Goal: Check status: Check status

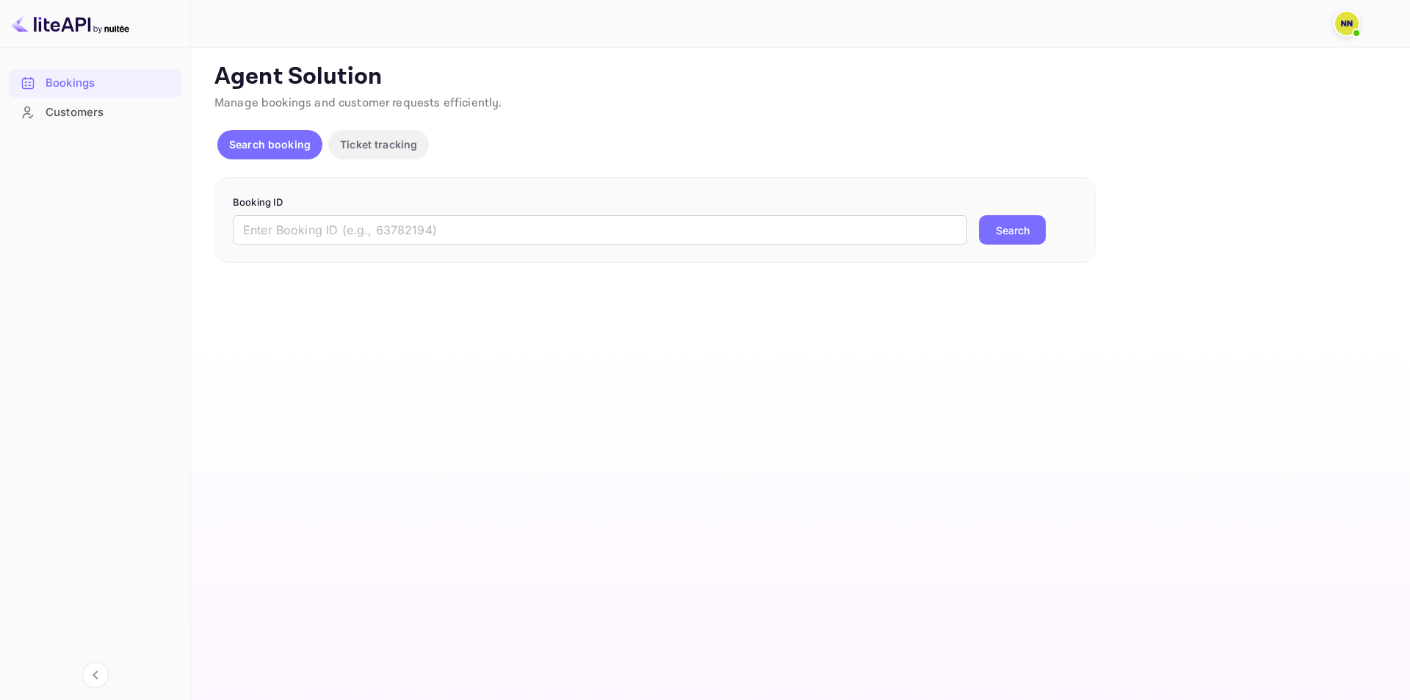
click at [800, 84] on p "Agent Solution" at bounding box center [798, 76] width 1169 height 29
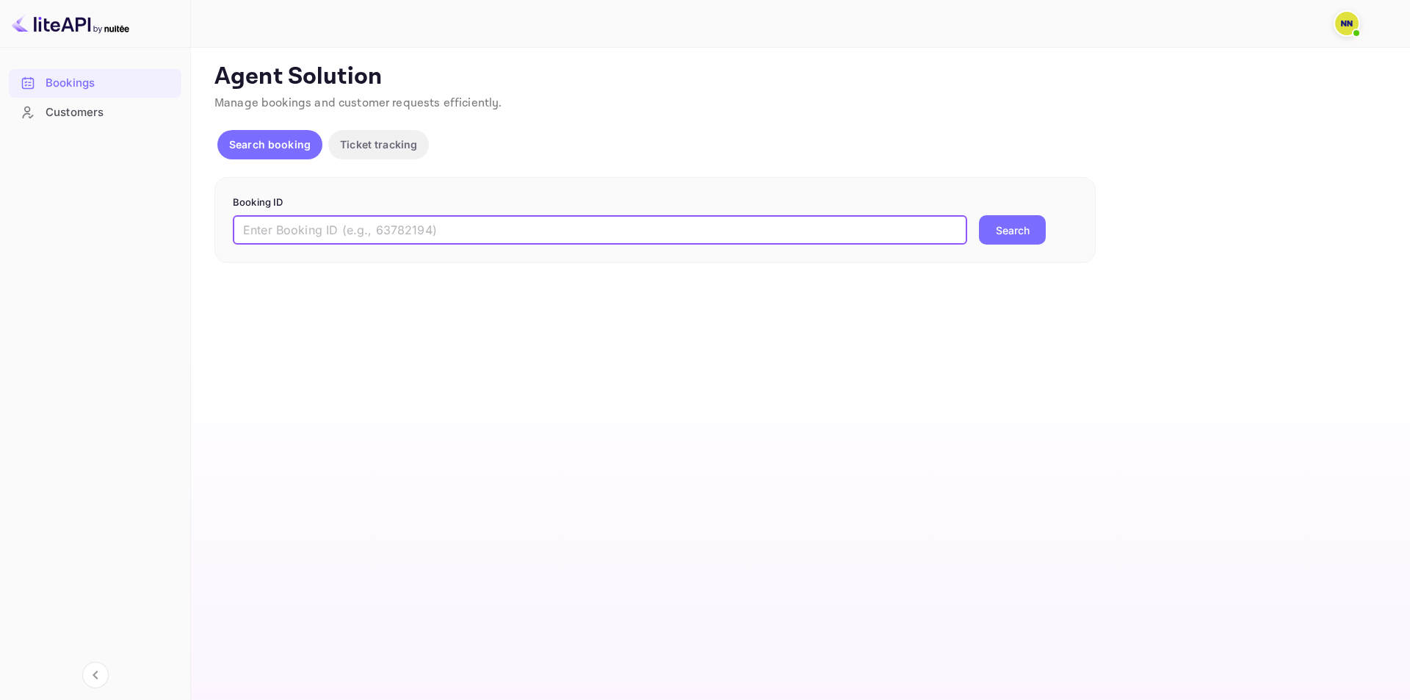
click at [631, 223] on input "text" at bounding box center [600, 229] width 734 height 29
paste input "6315270"
type input "6315270"
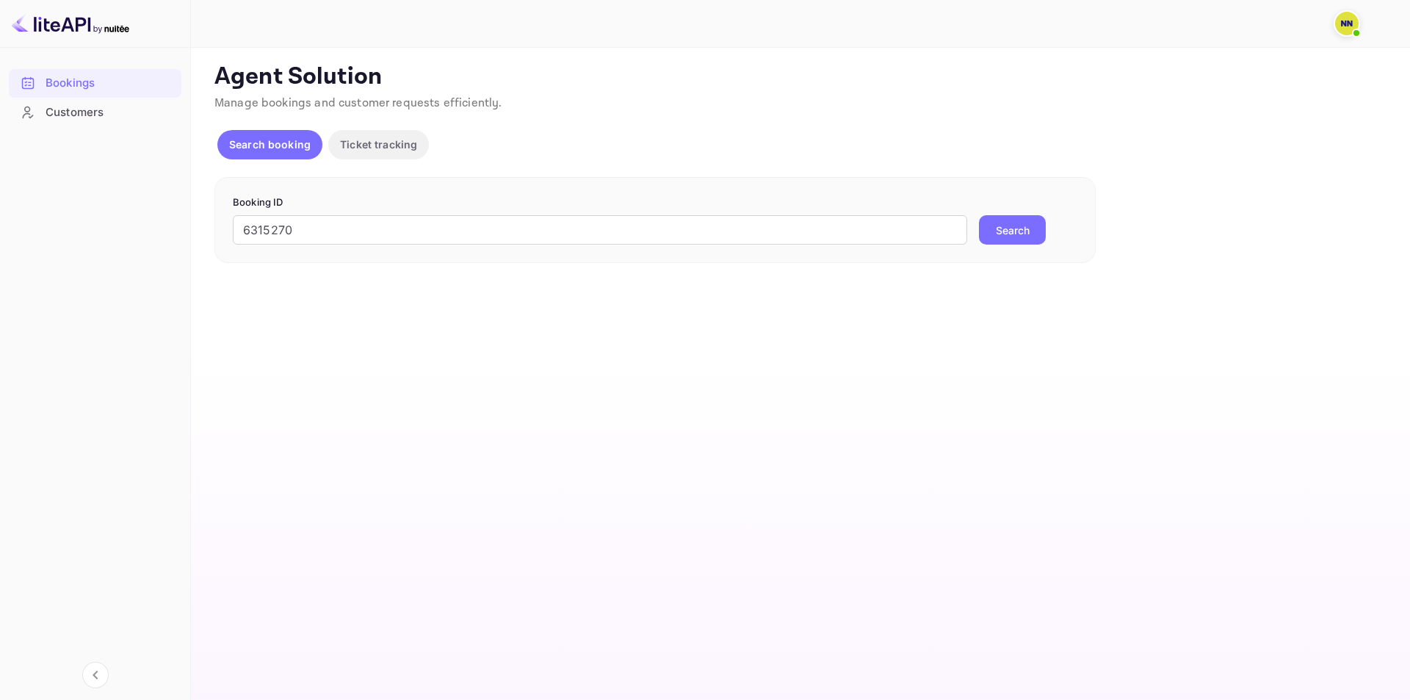
click at [1006, 233] on button "Search" at bounding box center [1012, 229] width 67 height 29
click at [106, 27] on img at bounding box center [71, 24] width 118 height 24
click at [19, 29] on img at bounding box center [71, 24] width 118 height 24
click at [375, 146] on p "Ticket tracking" at bounding box center [378, 144] width 77 height 15
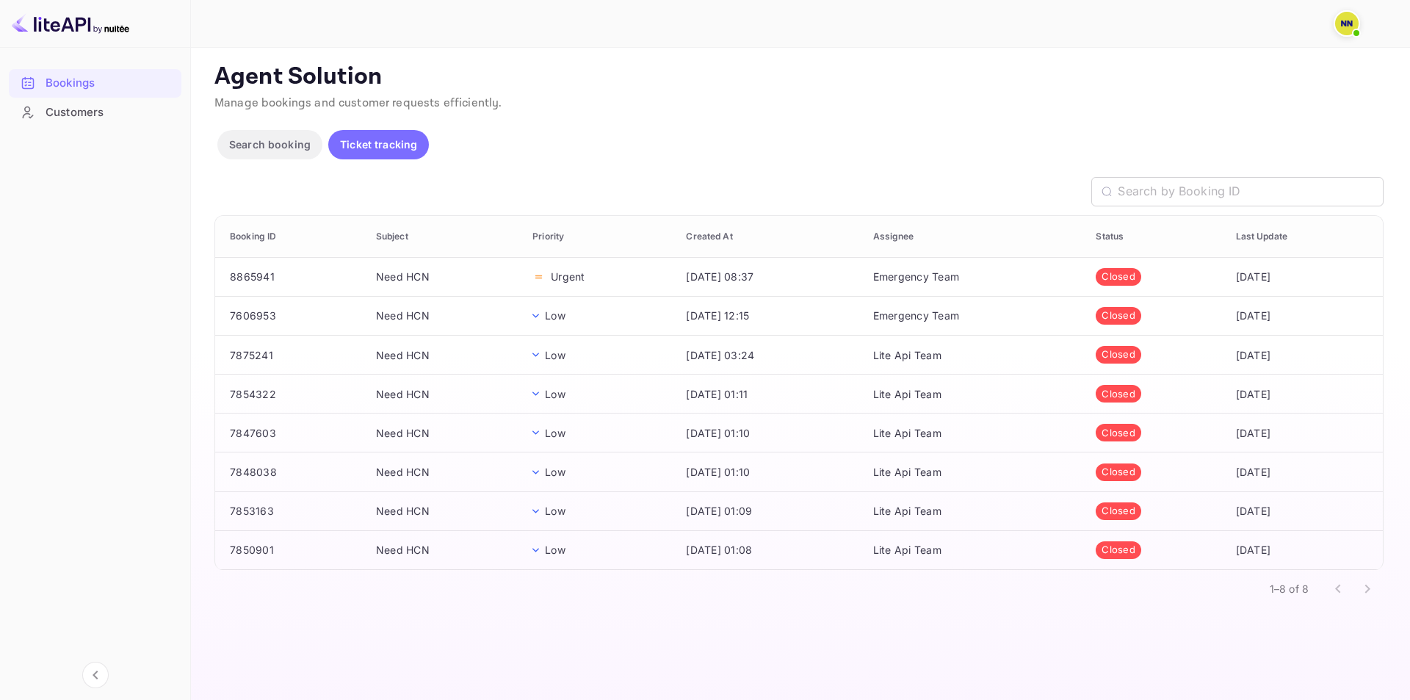
click at [1368, 589] on div at bounding box center [1352, 588] width 59 height 29
click at [1339, 590] on div at bounding box center [1352, 588] width 59 height 29
click at [1341, 588] on div at bounding box center [1352, 588] width 59 height 29
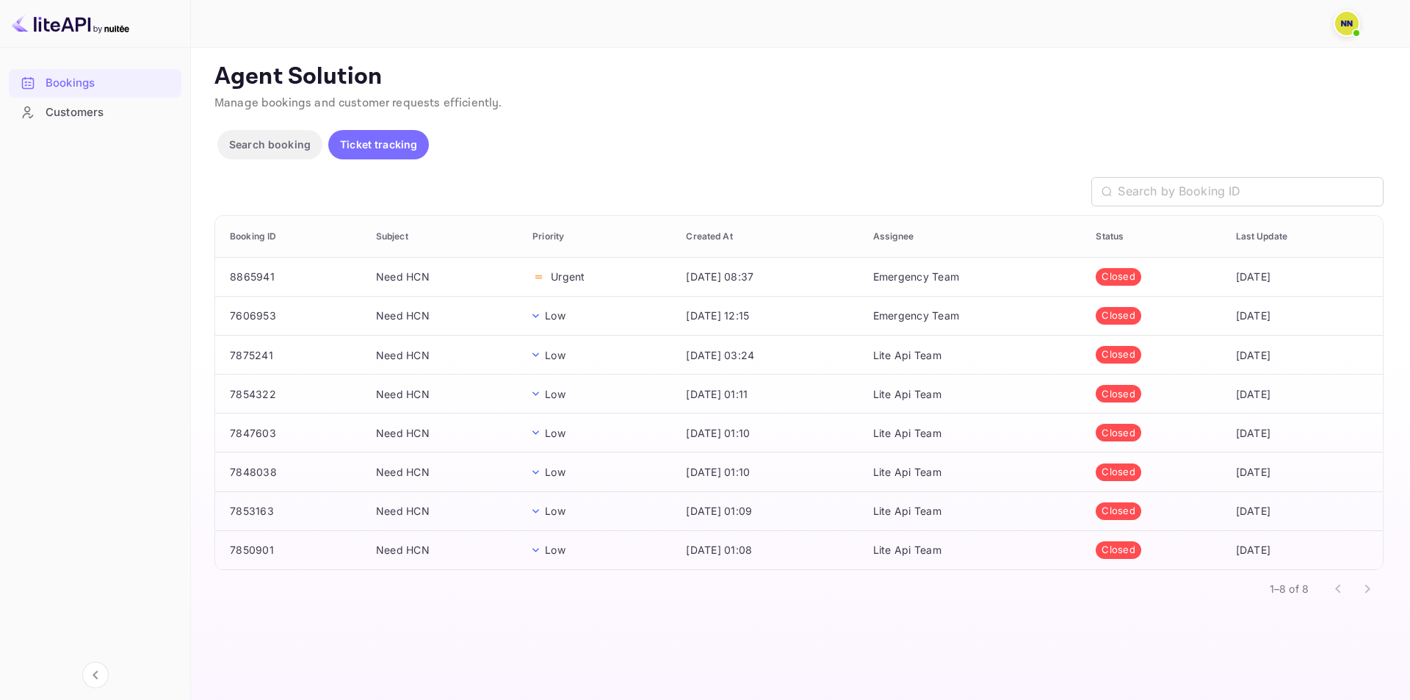
click at [1341, 588] on div at bounding box center [1352, 588] width 59 height 29
click at [1380, 586] on div at bounding box center [1352, 588] width 59 height 29
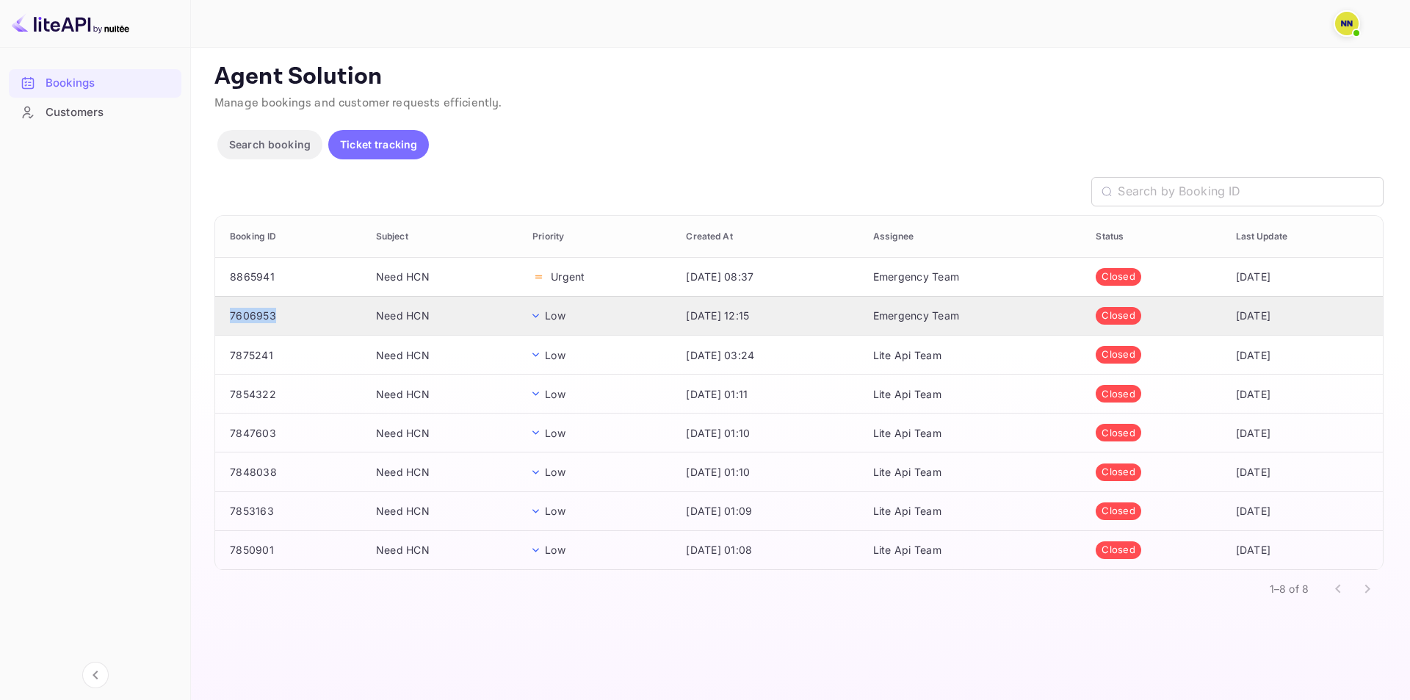
drag, startPoint x: 284, startPoint y: 322, endPoint x: 229, endPoint y: 322, distance: 55.1
click at [229, 322] on td "7606953" at bounding box center [289, 315] width 149 height 39
copy td "7606953"
click at [303, 132] on button "Search booking" at bounding box center [269, 144] width 105 height 29
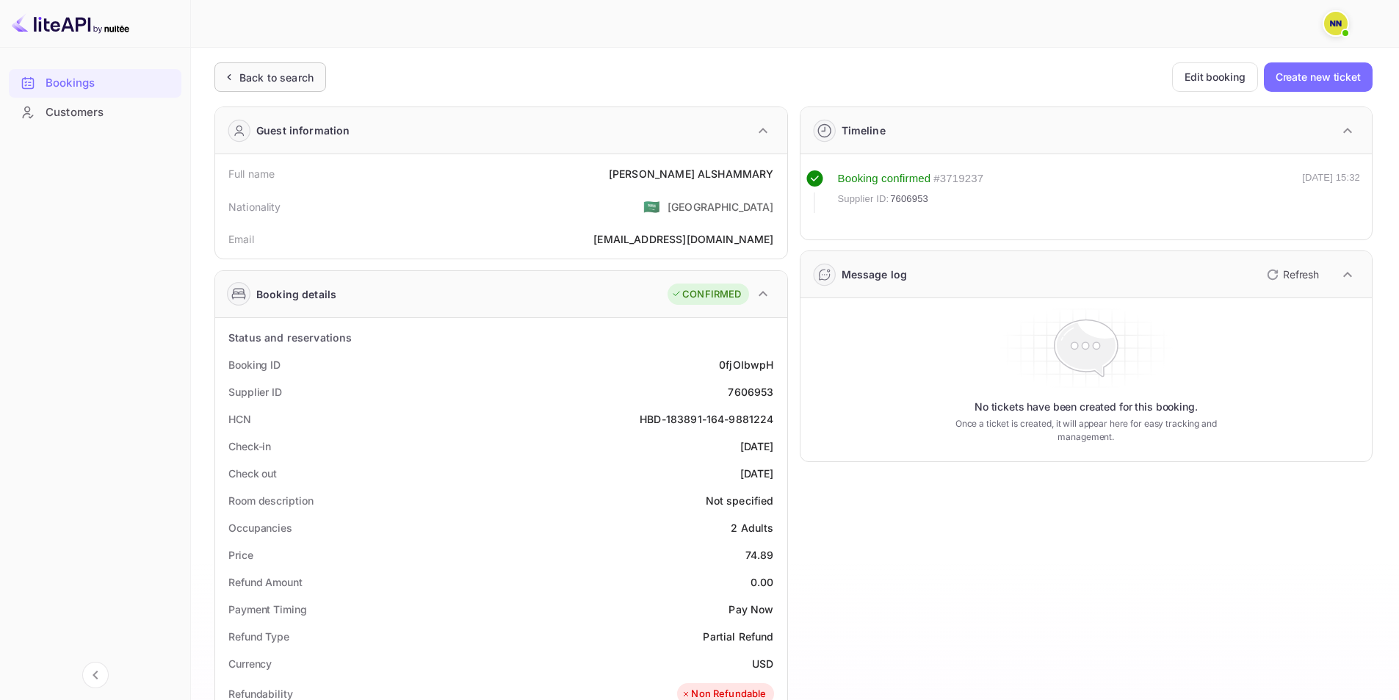
click at [220, 74] on div "Back to search" at bounding box center [270, 76] width 112 height 29
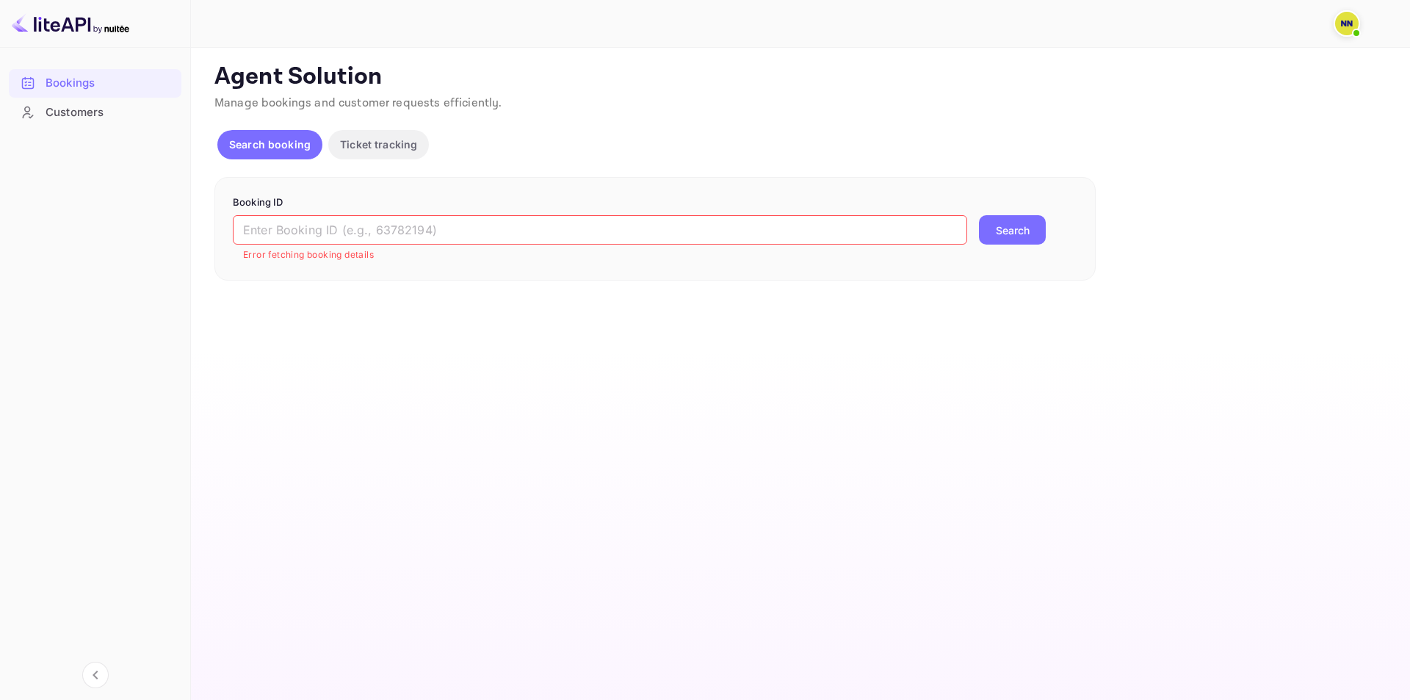
click at [299, 238] on input "text" at bounding box center [600, 229] width 734 height 29
paste input "7606953"
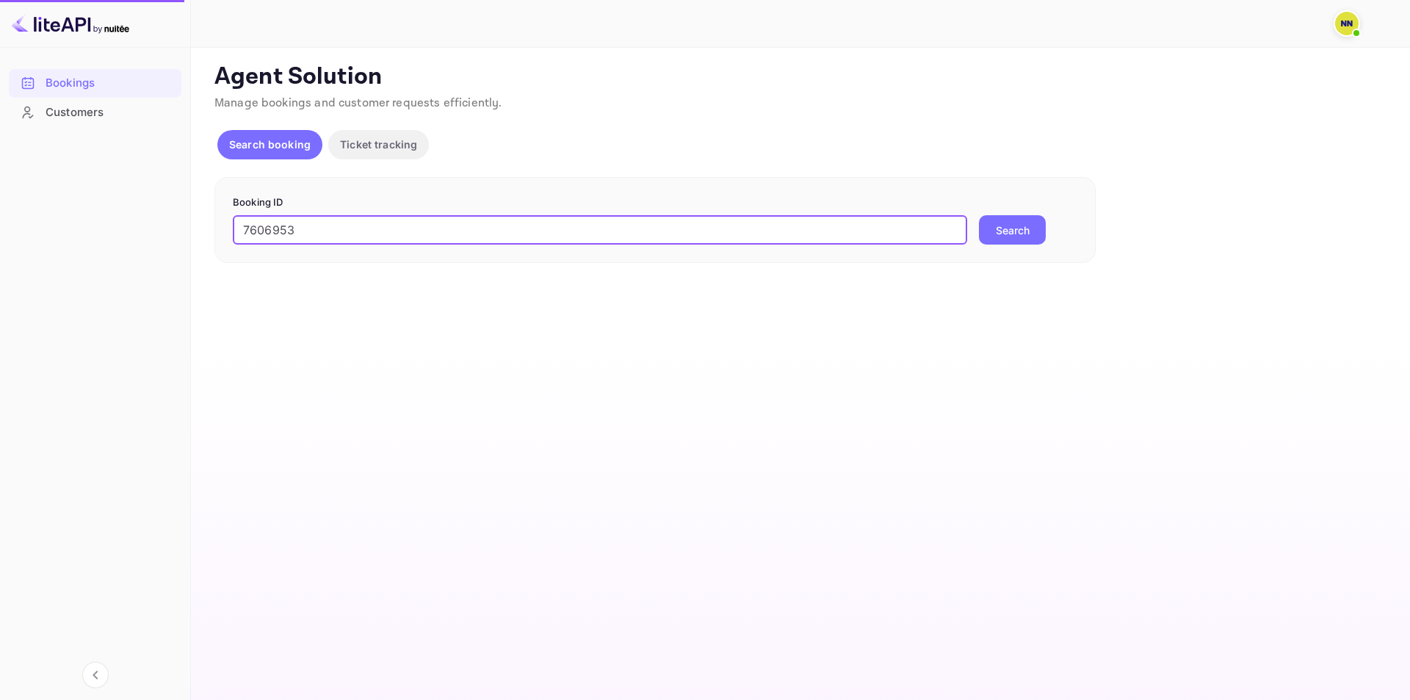
type input "7606953"
drag, startPoint x: 999, startPoint y: 216, endPoint x: 1006, endPoint y: 233, distance: 18.4
click at [1001, 223] on button "Search" at bounding box center [1012, 229] width 67 height 29
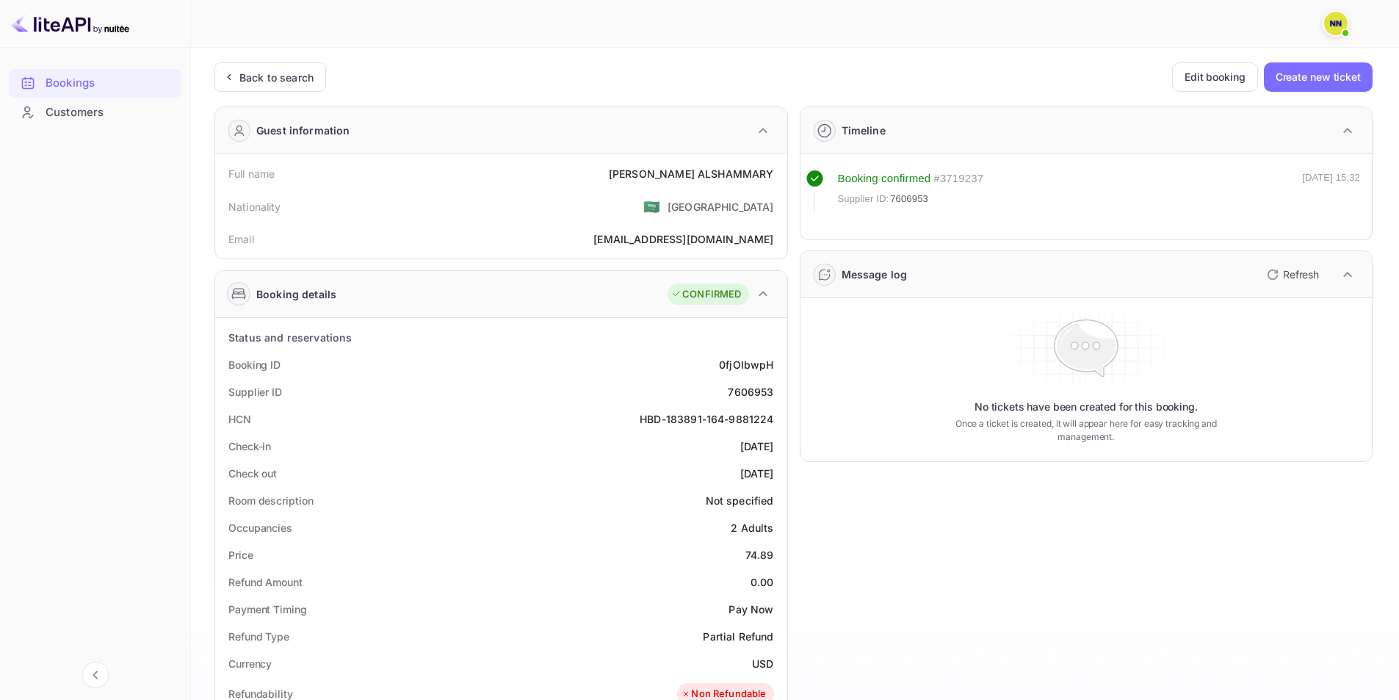
click at [1342, 19] on img at bounding box center [1336, 24] width 24 height 24
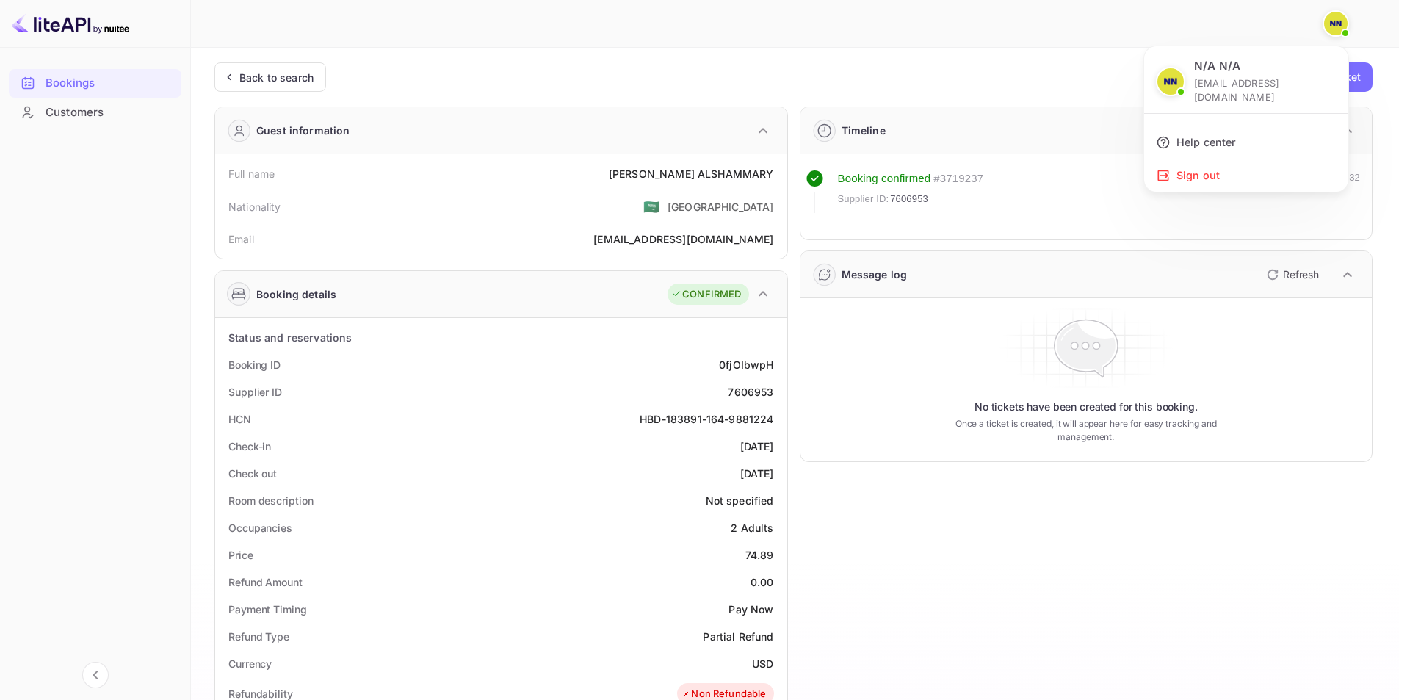
click at [1229, 87] on p "[EMAIL_ADDRESS][DOMAIN_NAME]" at bounding box center [1265, 90] width 142 height 28
click at [67, 32] on div at bounding box center [705, 350] width 1410 height 700
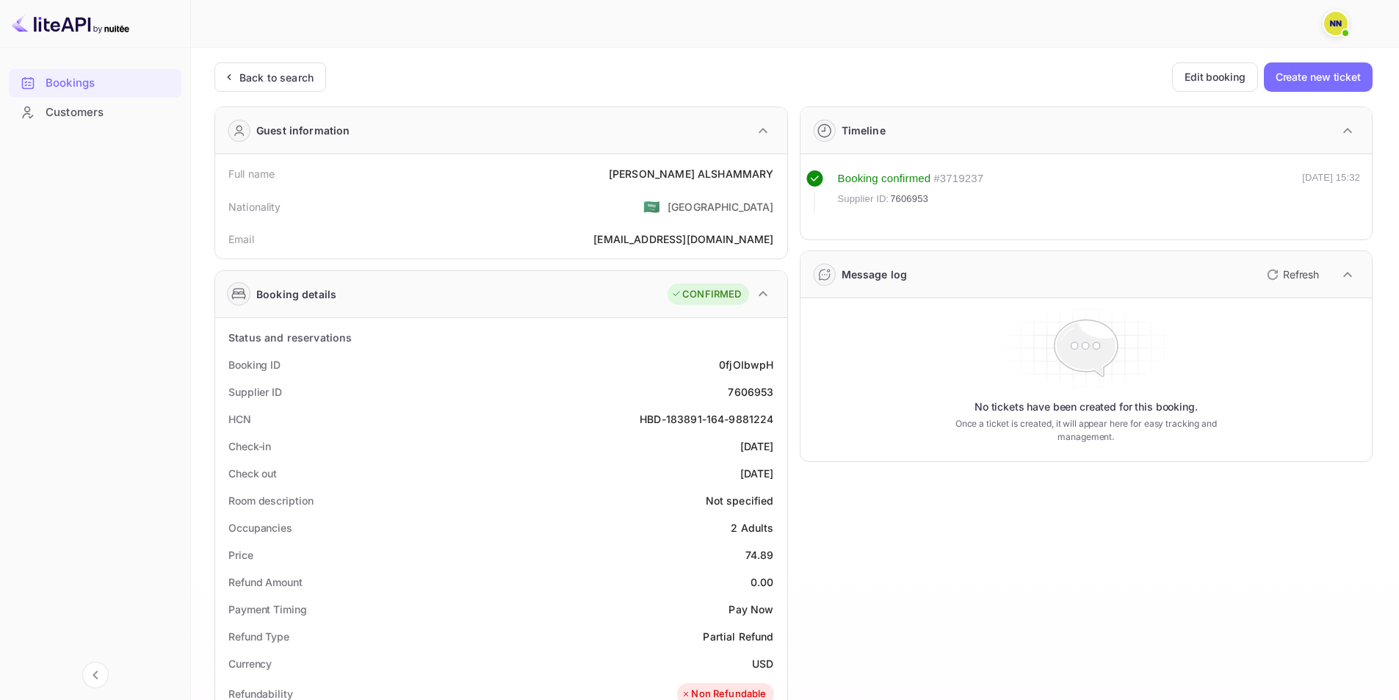
click at [1337, 30] on img at bounding box center [1336, 24] width 24 height 24
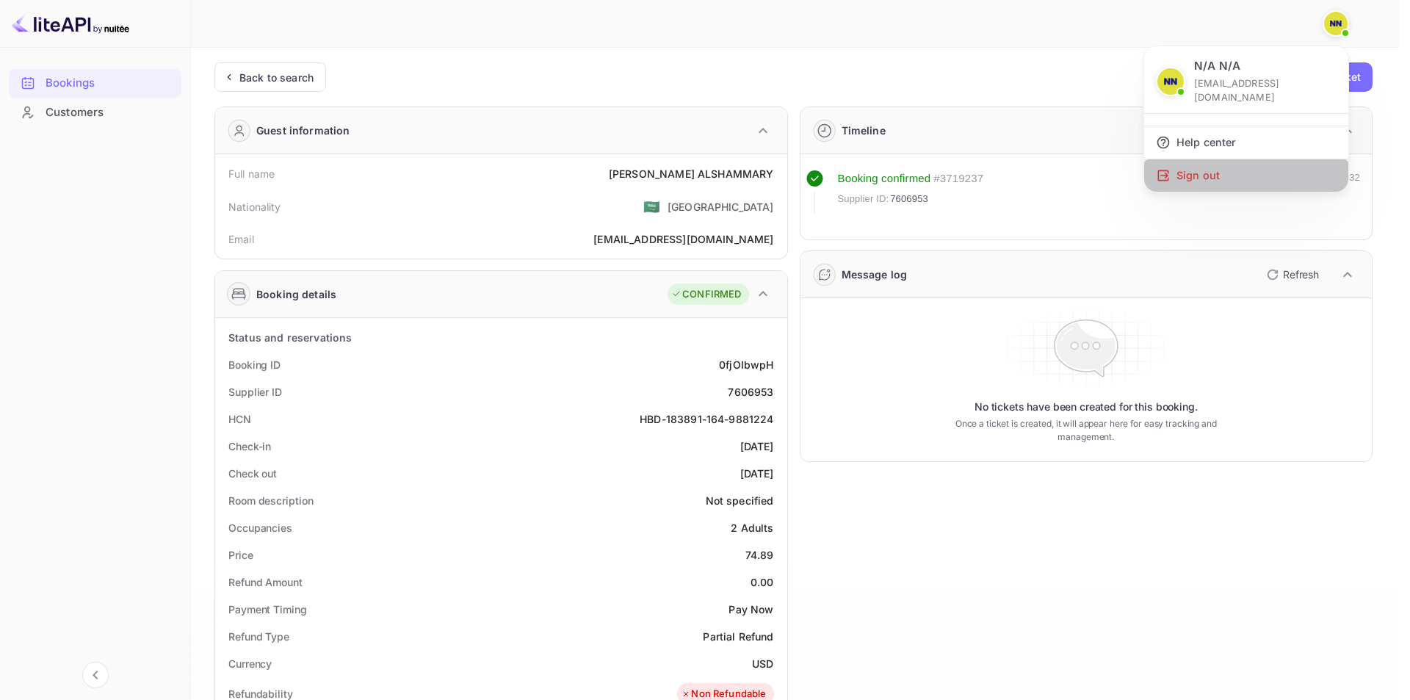
click at [1224, 161] on div "Sign out" at bounding box center [1246, 175] width 204 height 32
